Goal: Task Accomplishment & Management: Use online tool/utility

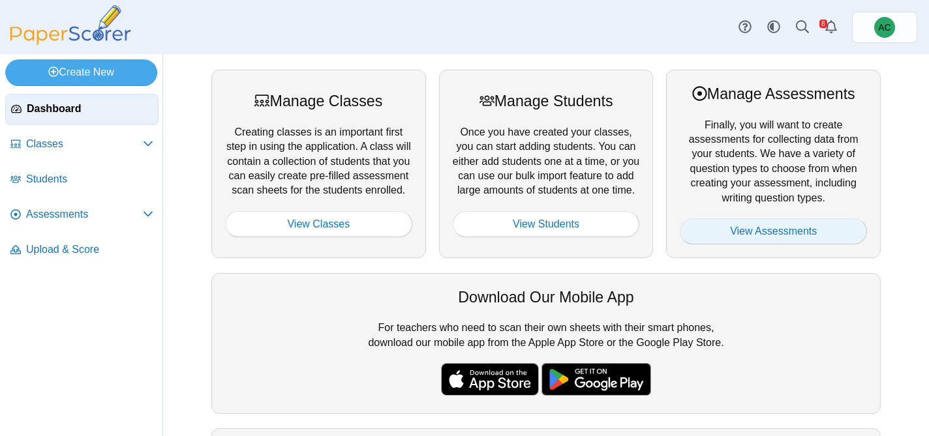
click at [803, 231] on link "View Assessments" at bounding box center [773, 232] width 187 height 26
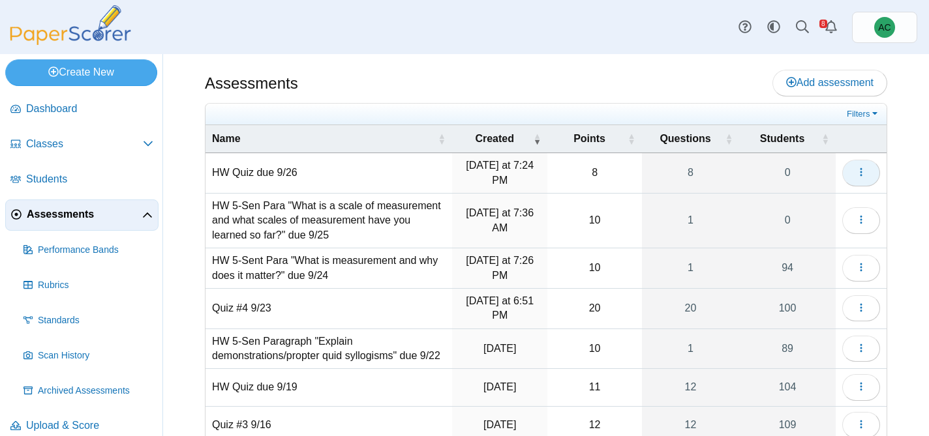
click at [869, 177] on button "button" at bounding box center [861, 173] width 38 height 26
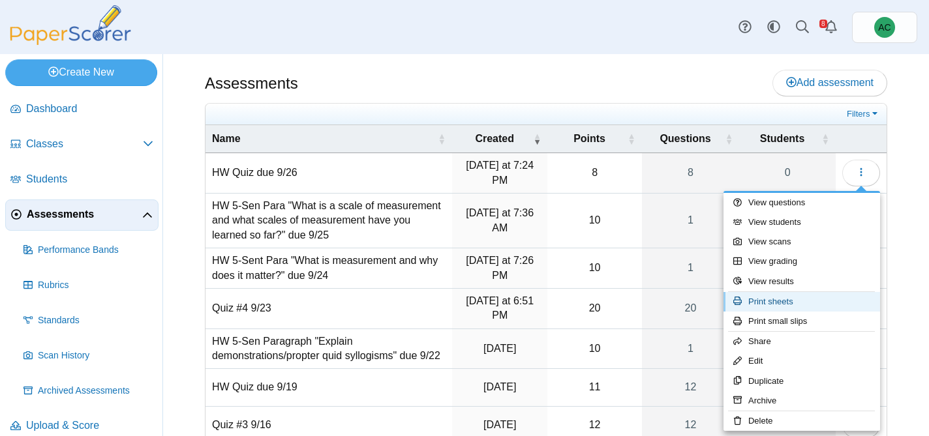
click at [778, 299] on link "Print sheets" at bounding box center [801, 302] width 157 height 20
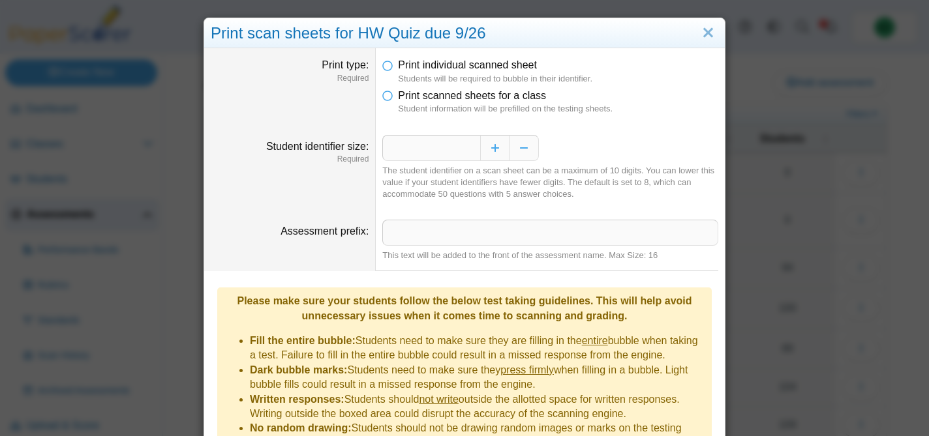
click at [508, 107] on dfn "Student information will be prefilled on the testing sheets." at bounding box center [558, 109] width 320 height 12
click at [472, 108] on dfn "Student information will be prefilled on the testing sheets." at bounding box center [558, 109] width 320 height 12
click at [388, 98] on icon at bounding box center [387, 93] width 10 height 9
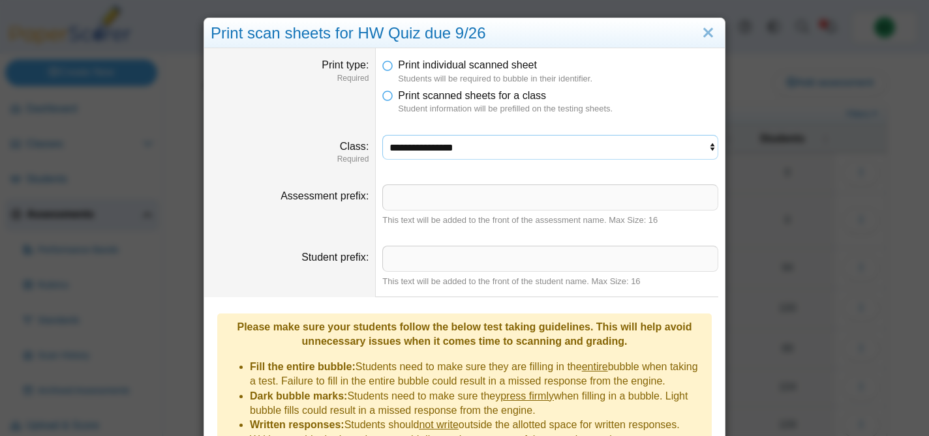
click at [418, 143] on select "**********" at bounding box center [550, 147] width 336 height 25
select select "**********"
click at [382, 135] on select "**********" at bounding box center [550, 147] width 336 height 25
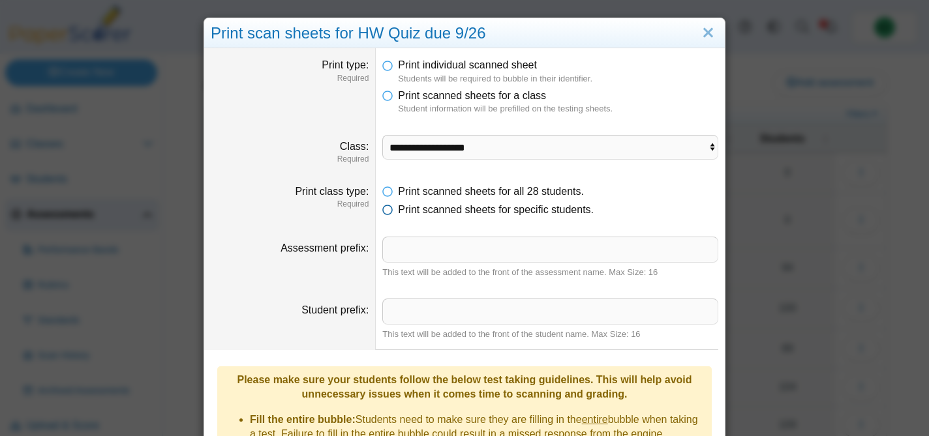
click at [440, 212] on span "Print scanned sheets for specific students." at bounding box center [496, 209] width 196 height 11
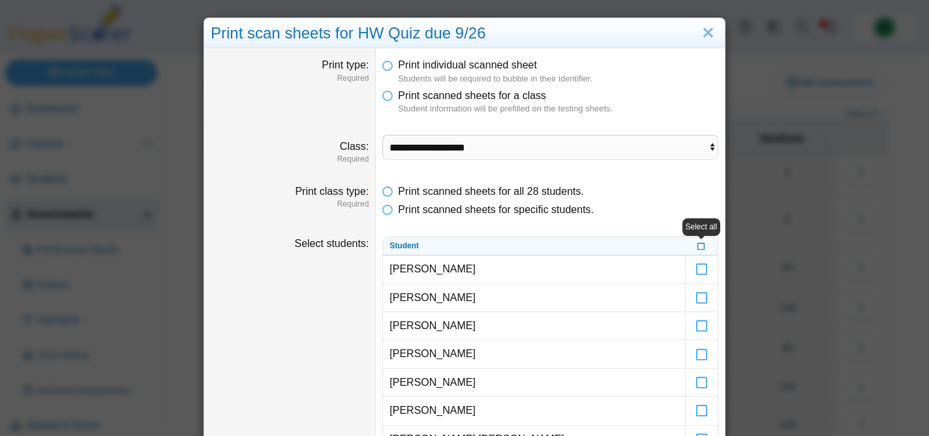
click at [697, 247] on icon at bounding box center [701, 245] width 8 height 7
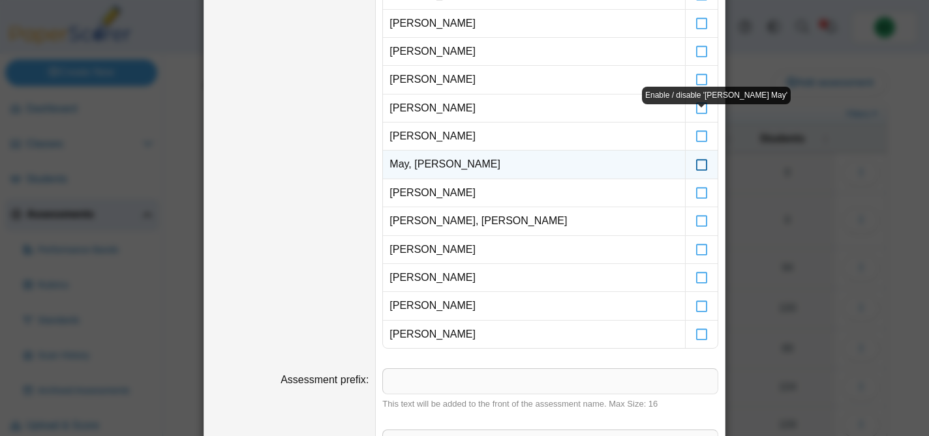
scroll to position [695, 0]
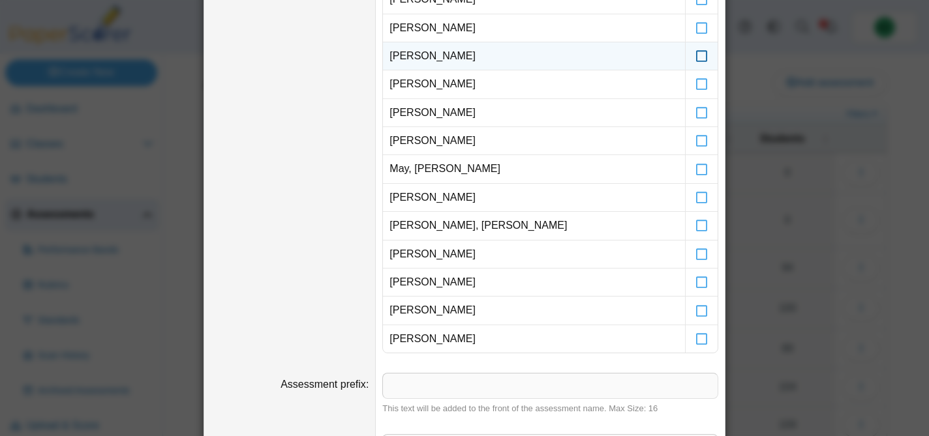
click at [704, 56] on icon at bounding box center [701, 50] width 13 height 12
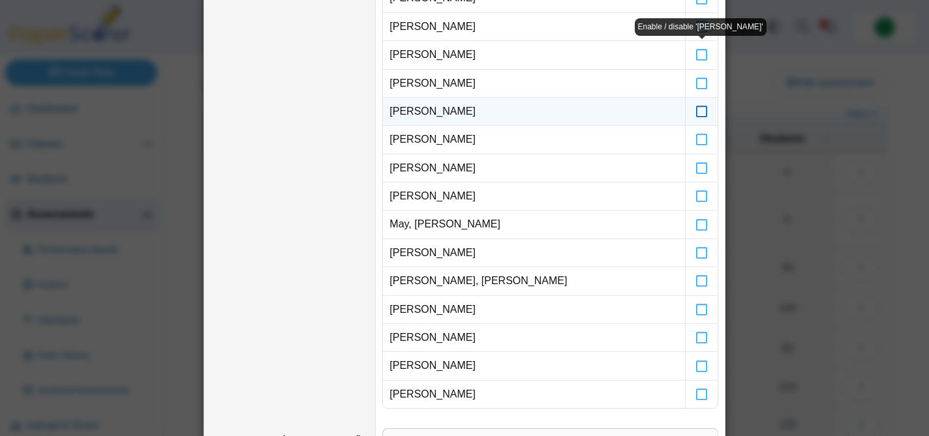
scroll to position [633, 0]
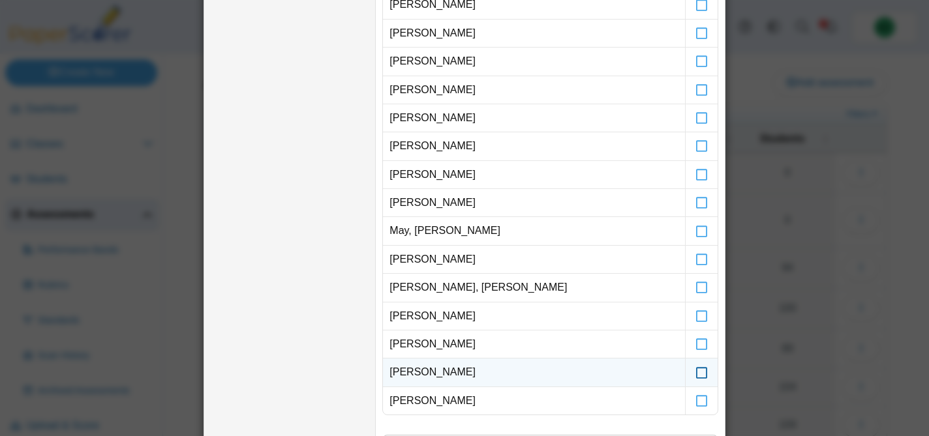
click at [701, 372] on icon at bounding box center [701, 367] width 13 height 12
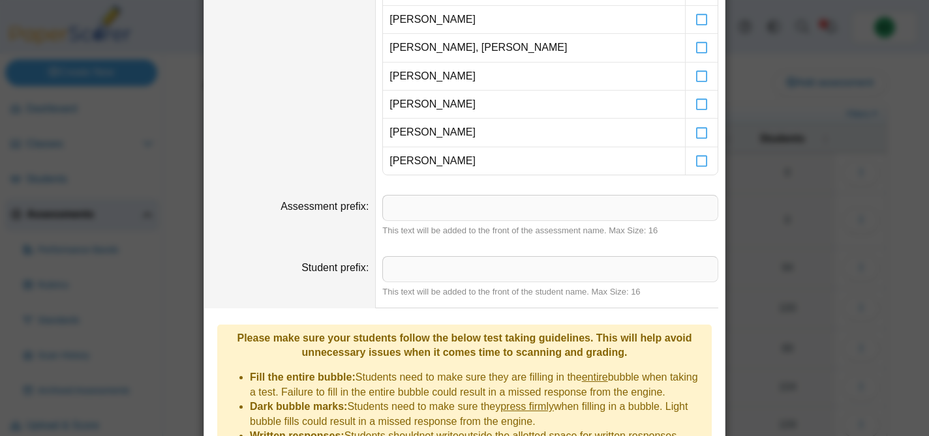
scroll to position [1054, 0]
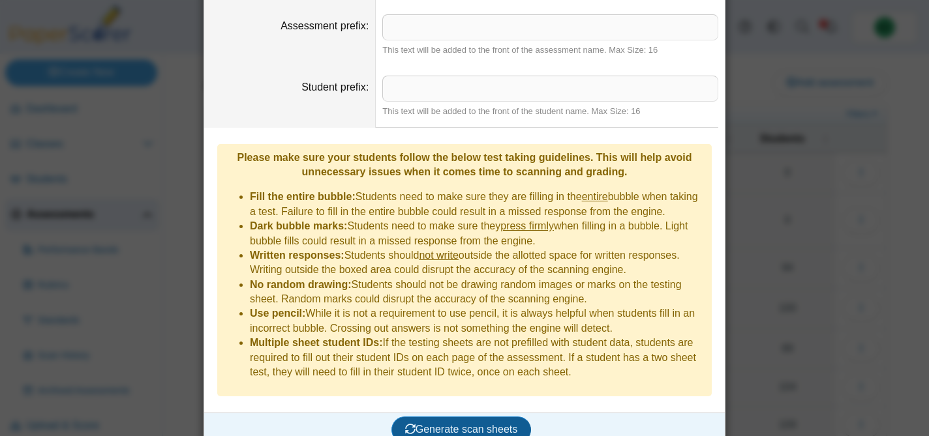
click at [492, 424] on span "Generate scan sheets" at bounding box center [461, 429] width 113 height 11
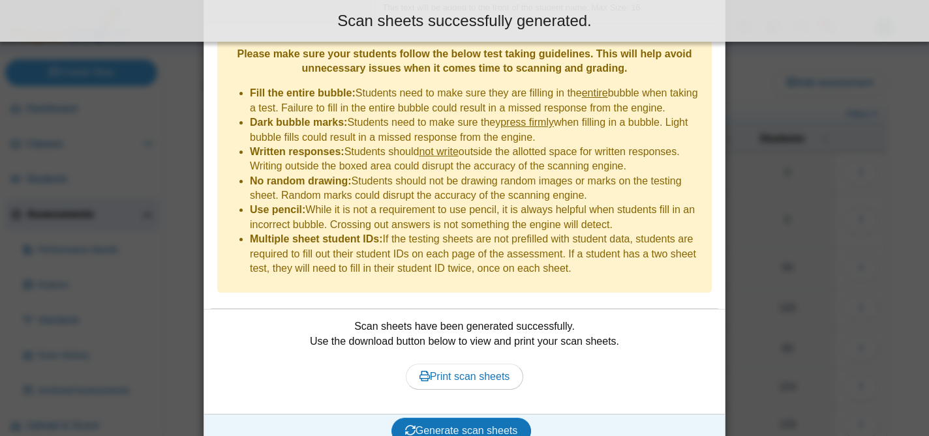
scroll to position [1159, 0]
click at [448, 370] on span "Print scan sheets" at bounding box center [464, 375] width 91 height 11
